Goal: Information Seeking & Learning: Understand process/instructions

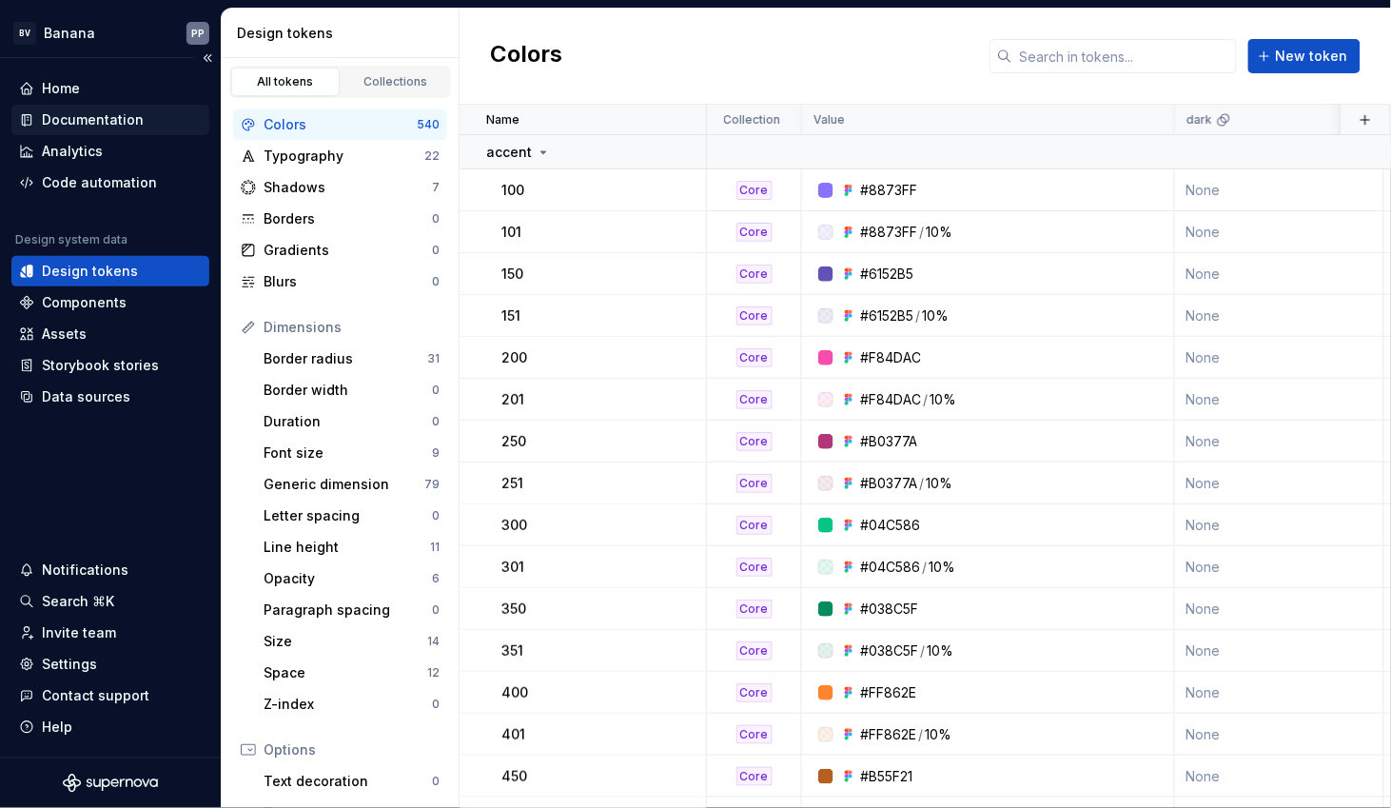
click at [122, 120] on div "Documentation" at bounding box center [93, 119] width 102 height 19
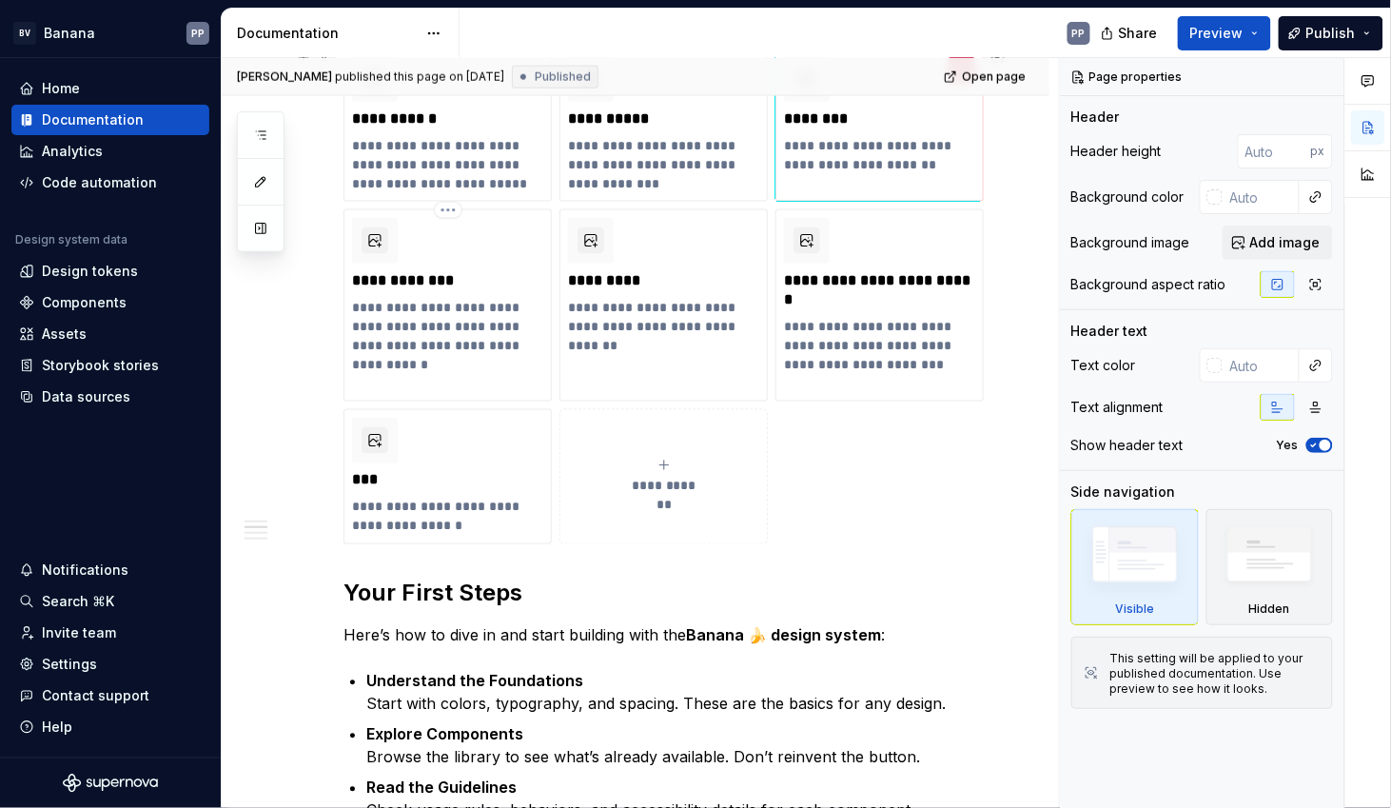
scroll to position [639, 0]
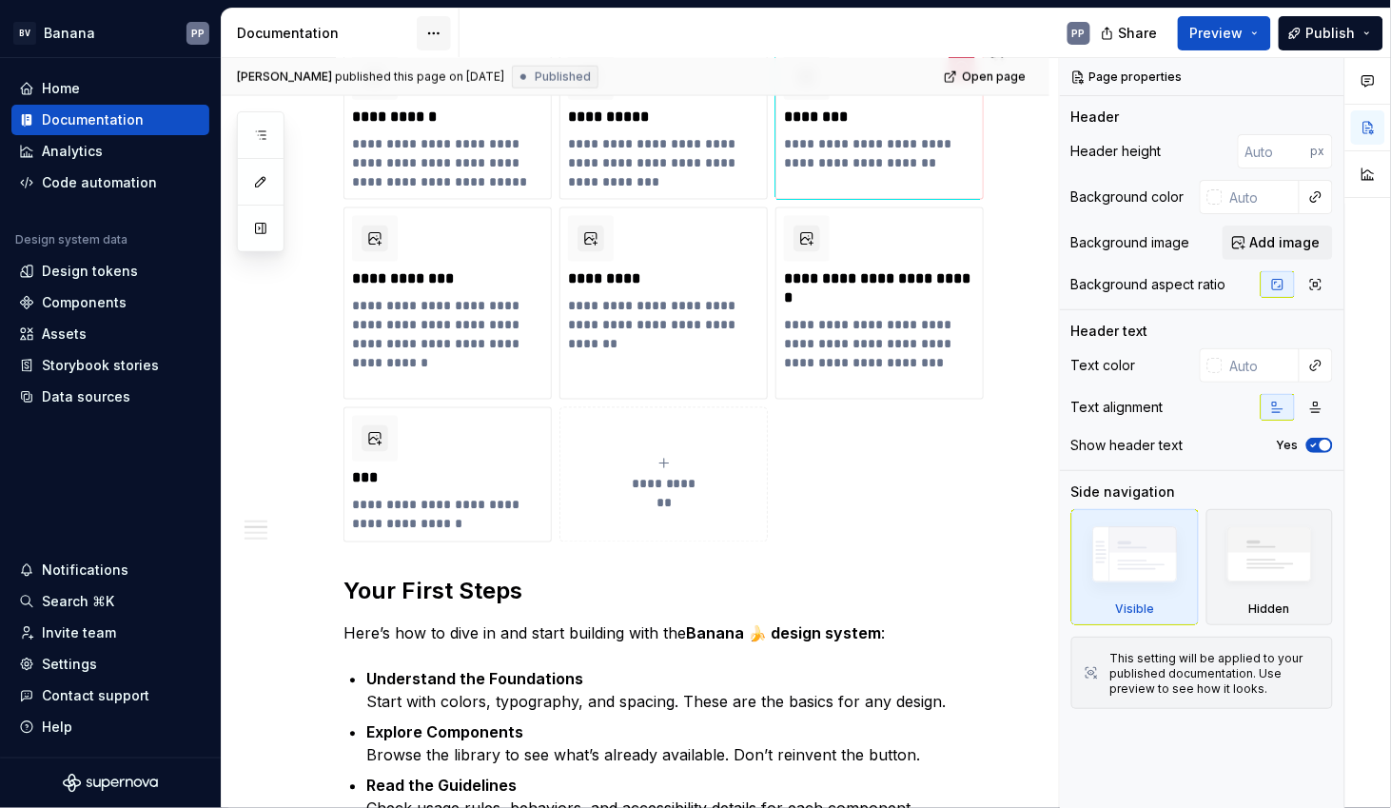
click at [435, 34] on html "BV Banana PP Home Documentation Analytics Code automation Design system data De…" at bounding box center [695, 404] width 1391 height 808
click at [367, 33] on html "BV Banana PP Home Documentation Analytics Code automation Design system data De…" at bounding box center [695, 404] width 1391 height 808
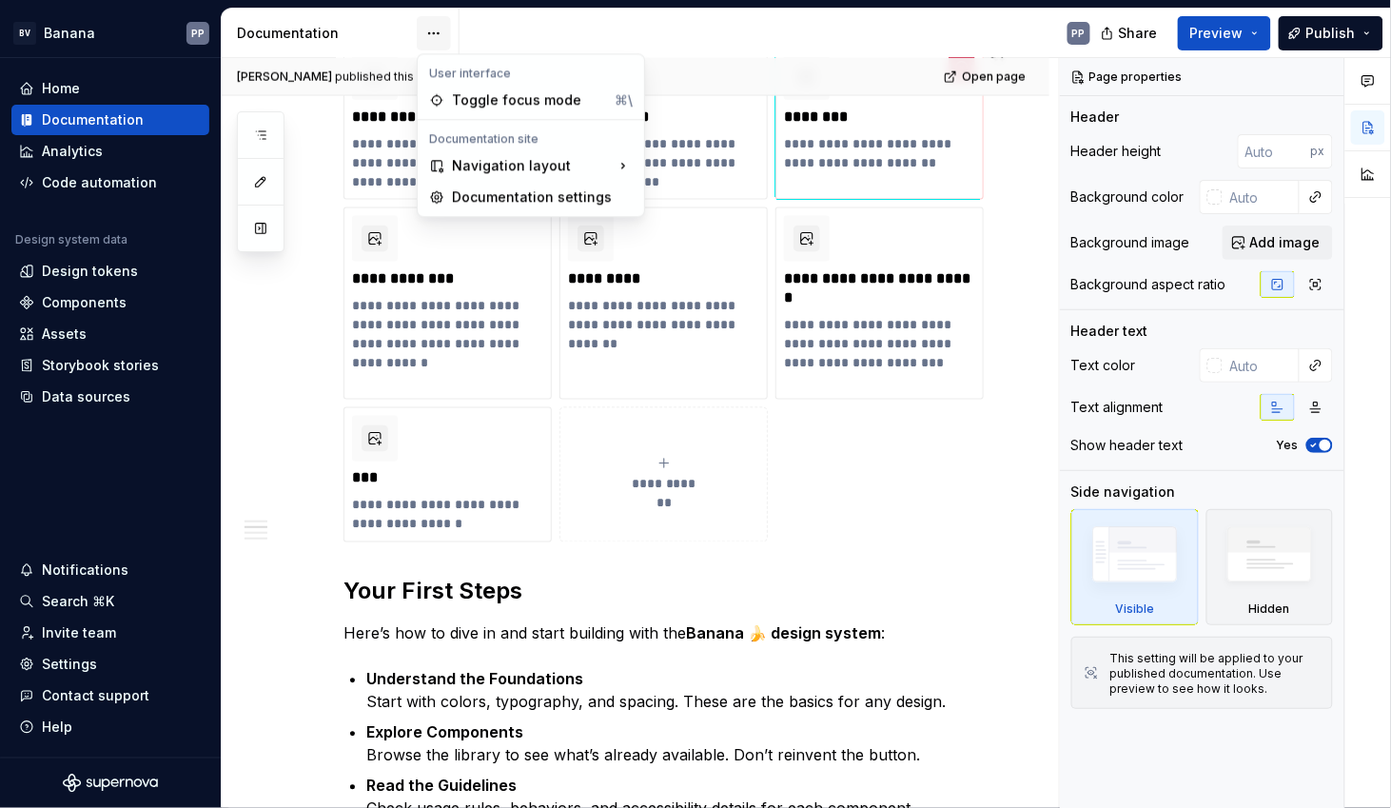
click at [439, 34] on html "BV Banana PP Home Documentation Analytics Code automation Design system data De…" at bounding box center [695, 404] width 1391 height 808
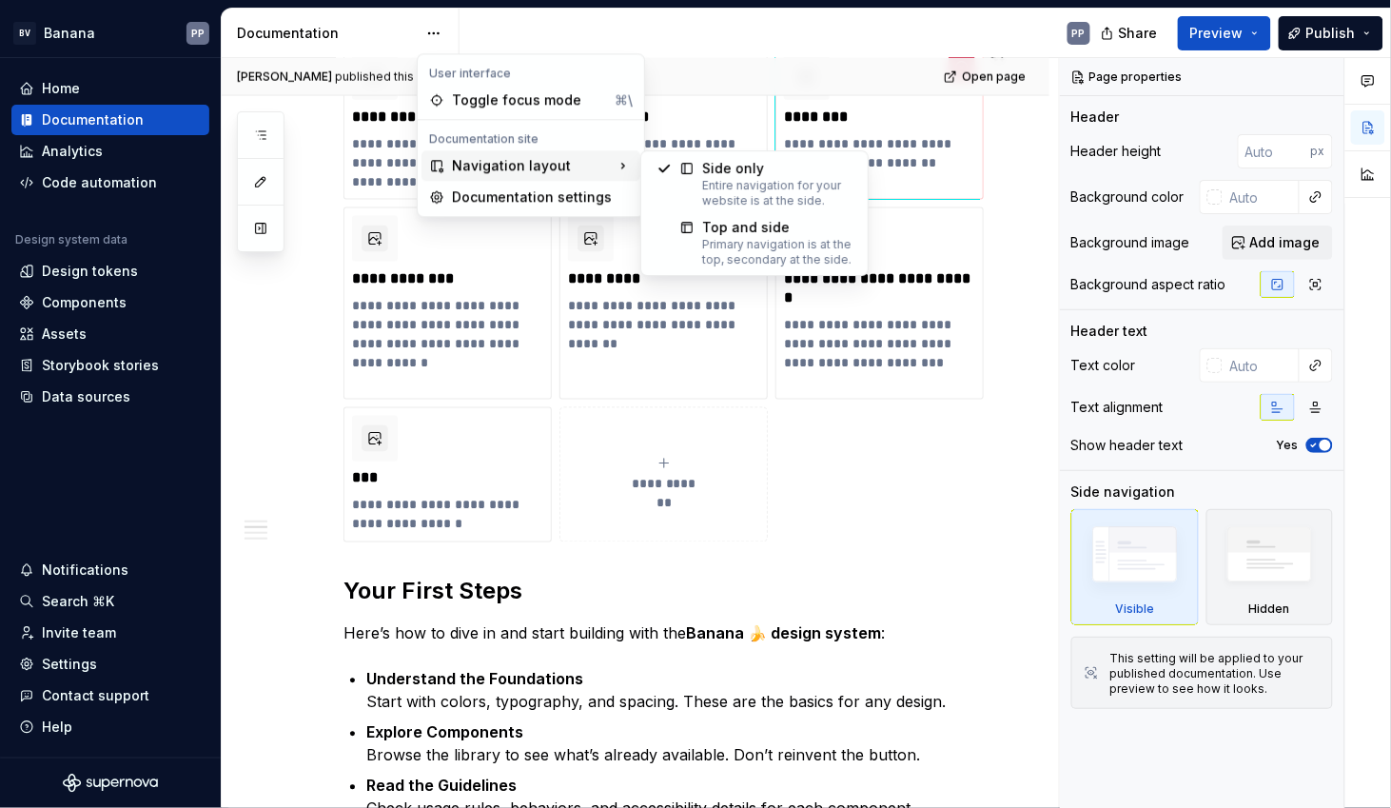
click at [491, 164] on div "Navigation layout" at bounding box center [530, 165] width 219 height 30
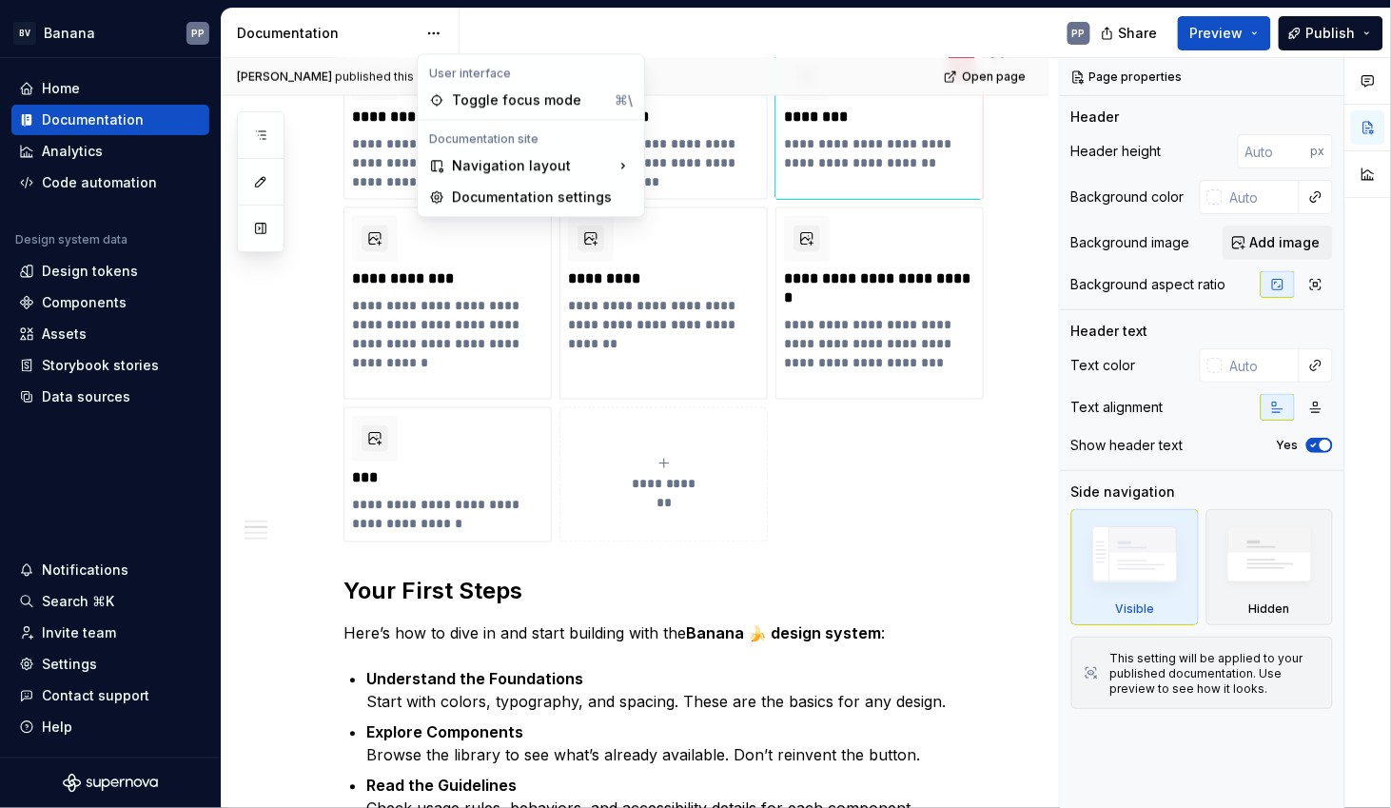
click at [308, 302] on html "BV Banana PP Home Documentation Analytics Code automation Design system data De…" at bounding box center [695, 404] width 1391 height 808
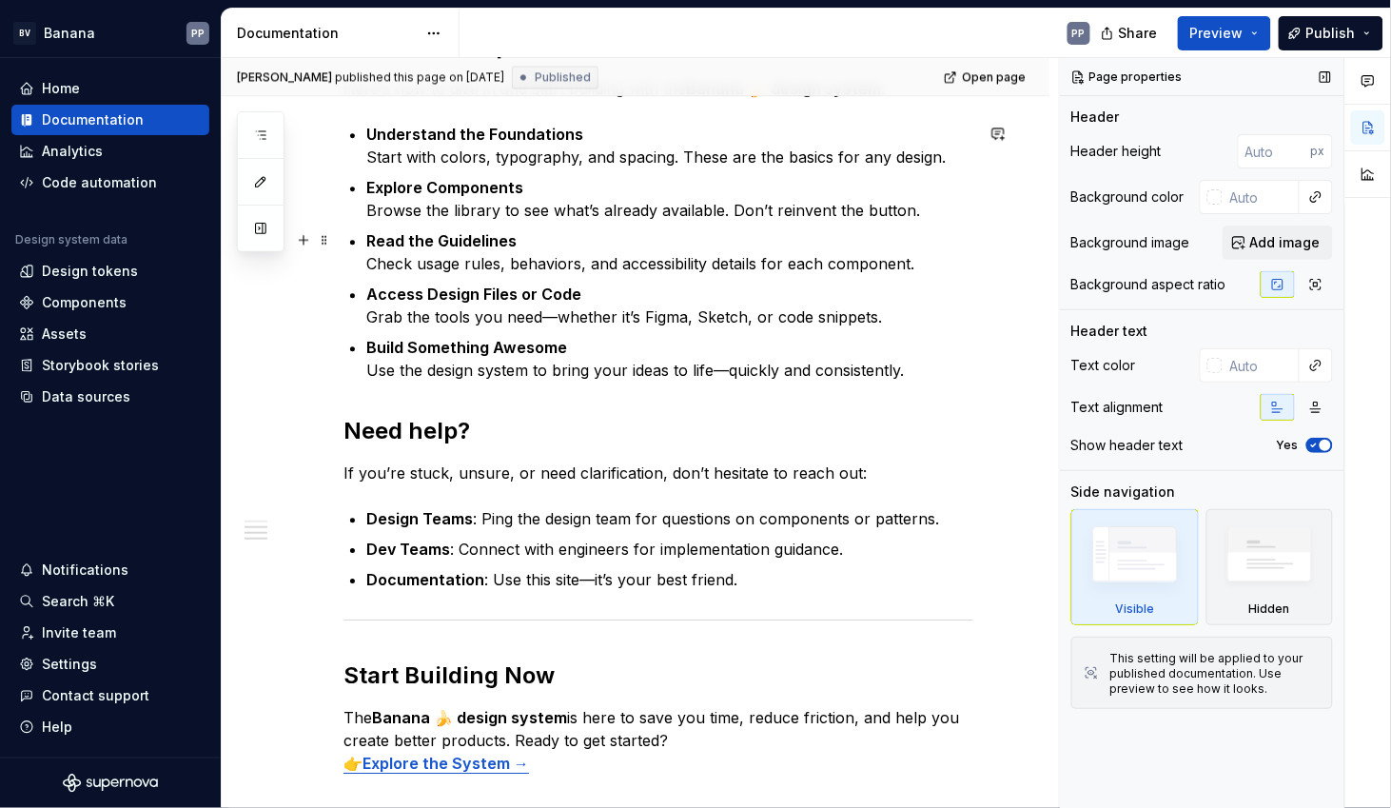
scroll to position [1186, 0]
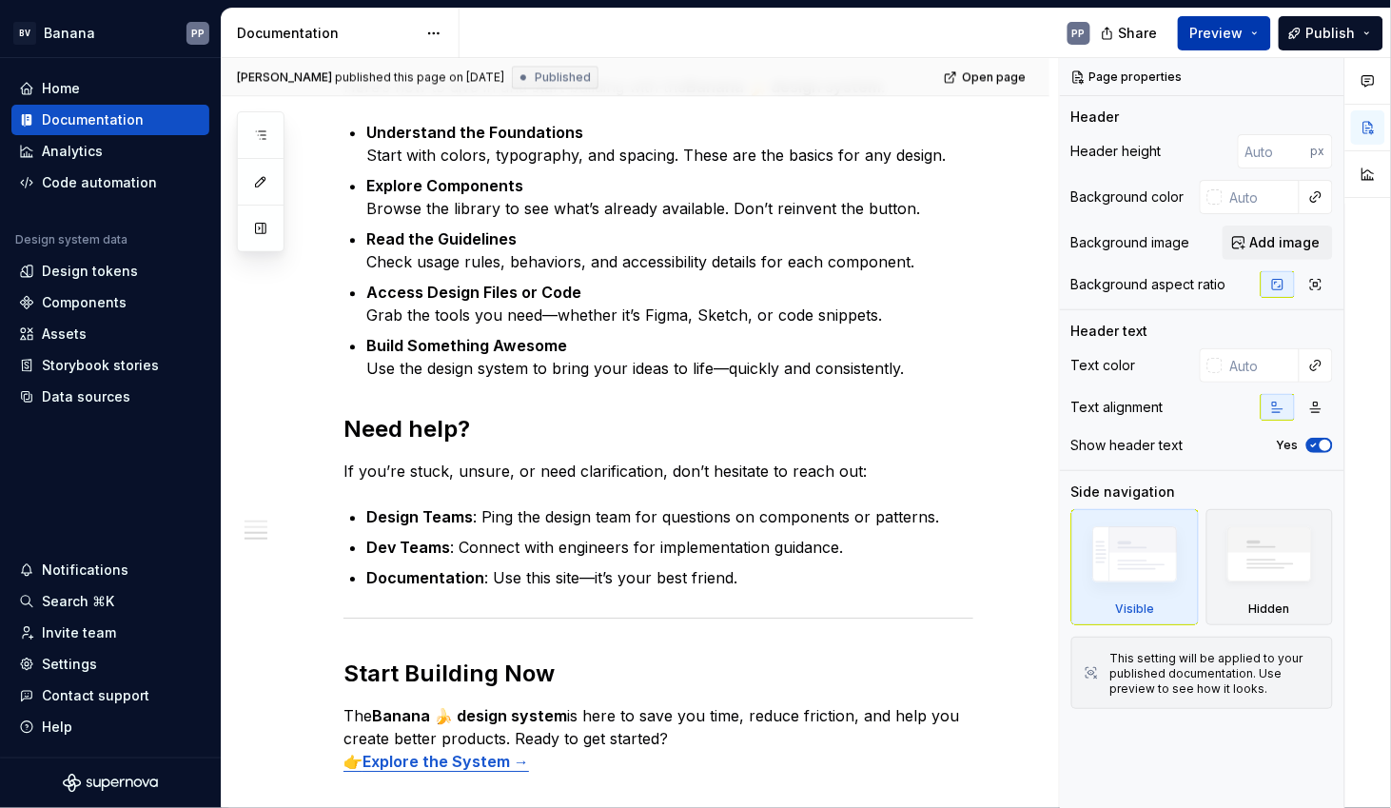
click at [1220, 20] on button "Preview" at bounding box center [1224, 33] width 93 height 34
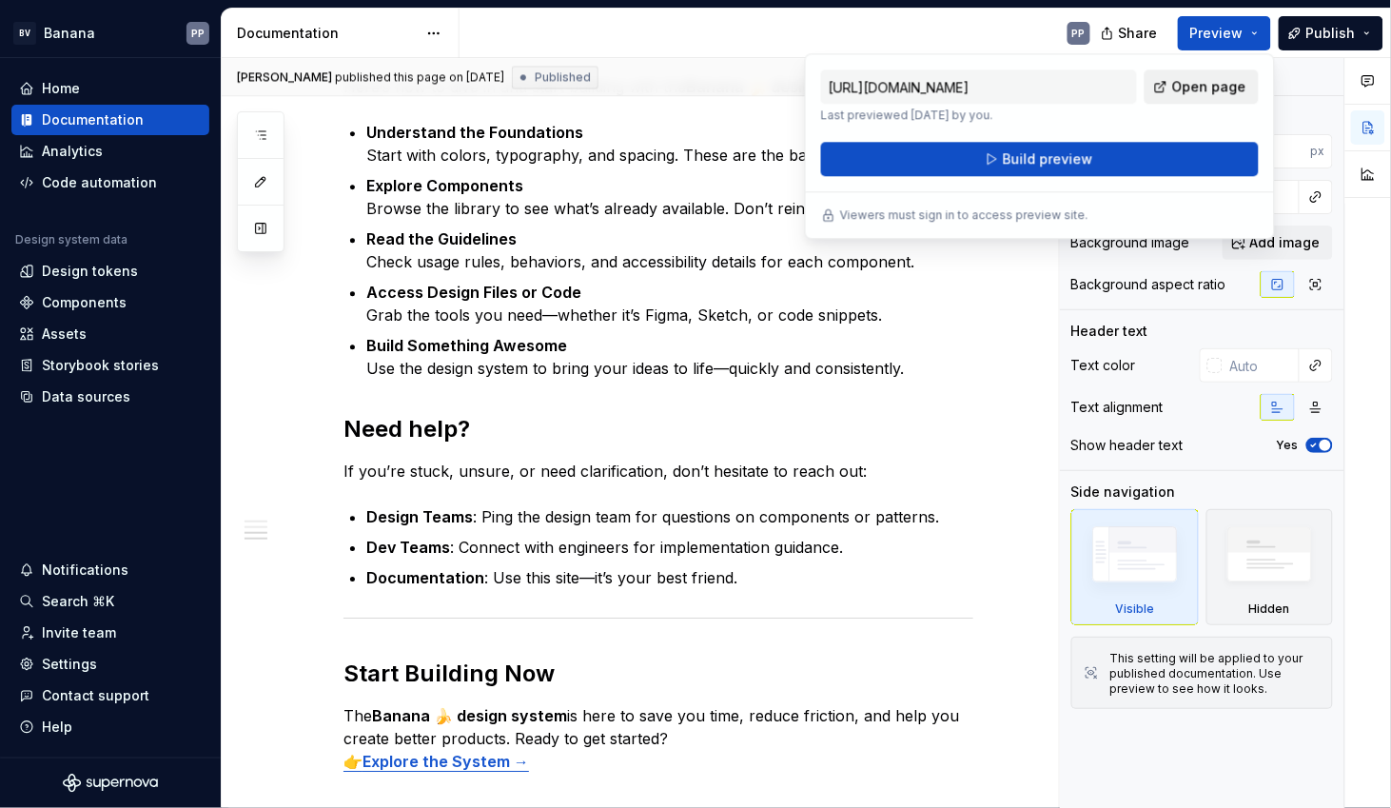
click at [1190, 90] on span "Open page" at bounding box center [1209, 86] width 74 height 19
type textarea "*"
